Goal: Task Accomplishment & Management: Complete application form

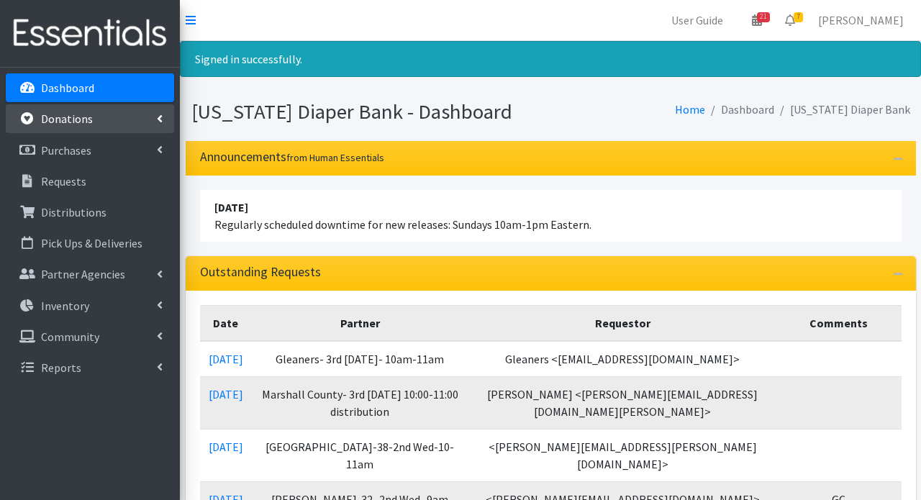
click at [78, 122] on p "Donations" at bounding box center [67, 119] width 52 height 14
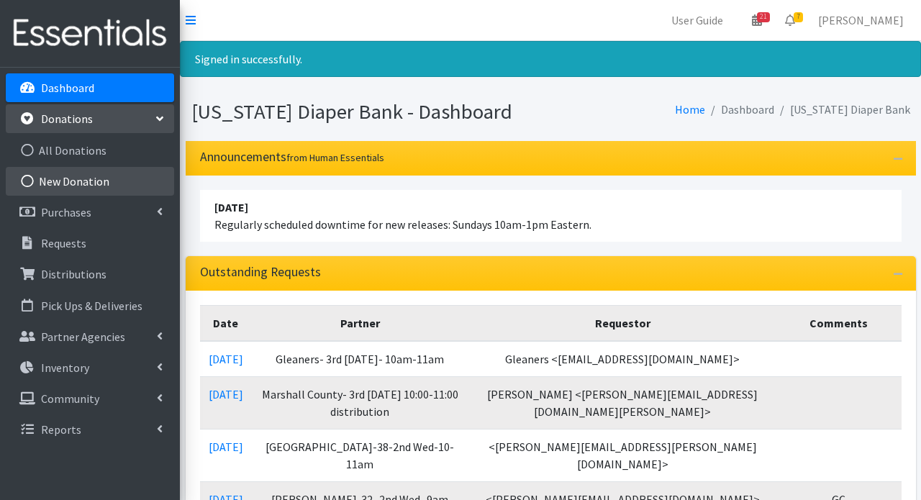
click at [61, 180] on link "New Donation" at bounding box center [90, 181] width 168 height 29
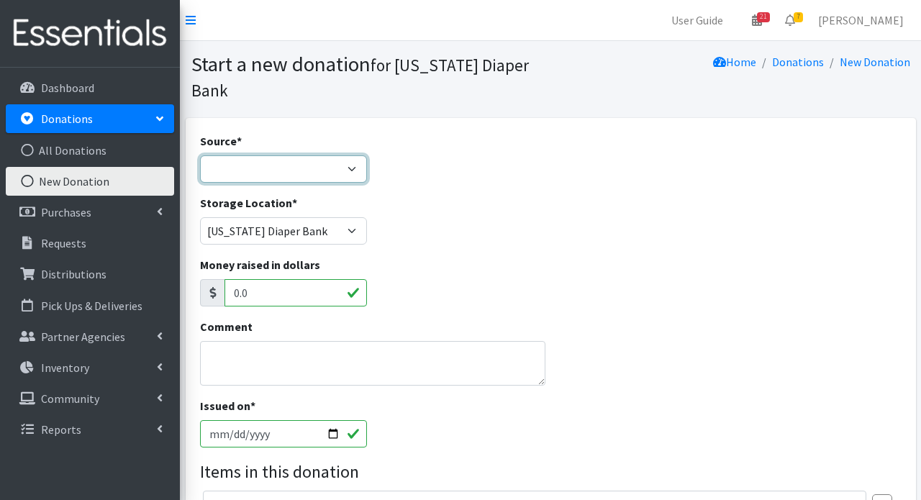
select select "Misc. Donation"
click at [268, 350] on textarea "Comment" at bounding box center [372, 363] width 345 height 45
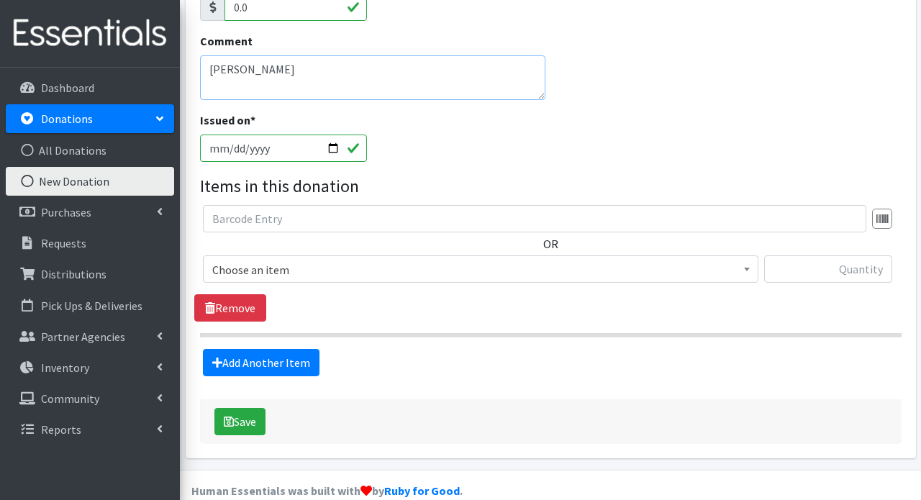
scroll to position [284, 0]
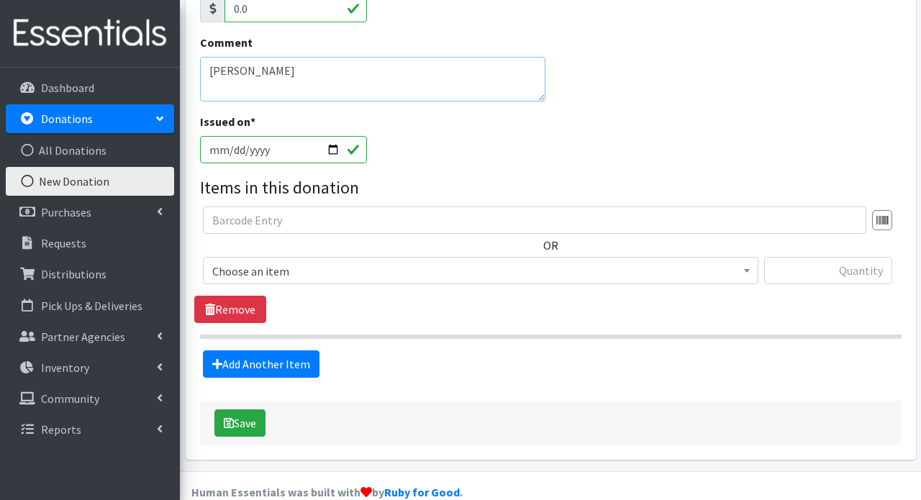
type textarea "[PERSON_NAME]"
click at [253, 261] on span "Choose an item" at bounding box center [480, 271] width 537 height 20
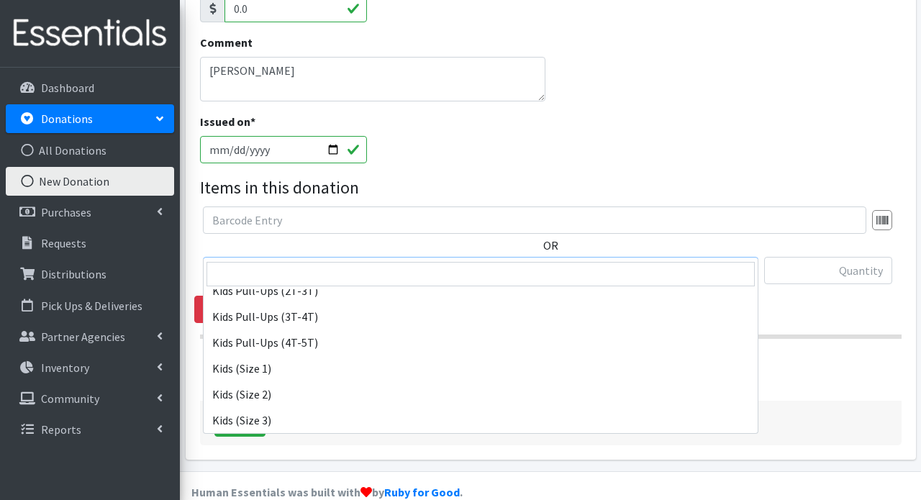
scroll to position [129, 0]
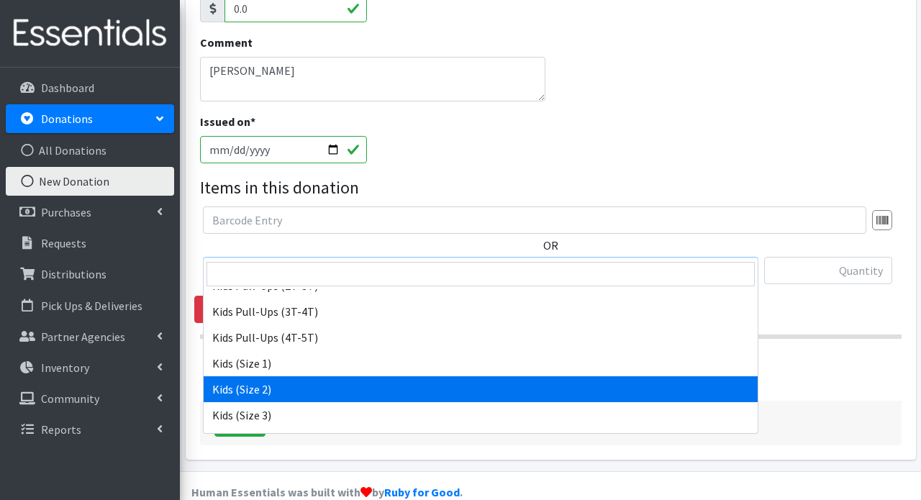
select select "3420"
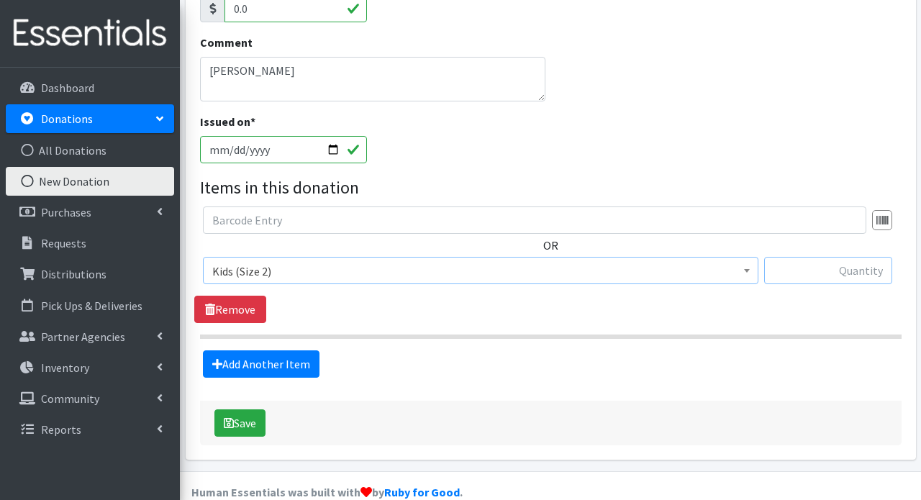
click at [850, 257] on input "text" at bounding box center [828, 270] width 128 height 27
type input "58"
click at [248, 409] on button "Save" at bounding box center [239, 422] width 51 height 27
